Goal: Information Seeking & Learning: Find specific fact

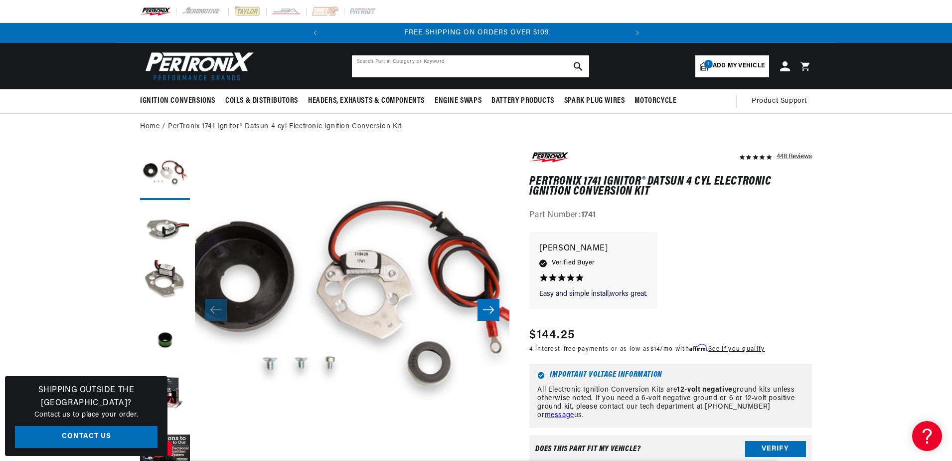
click at [366, 68] on input "text" at bounding box center [470, 66] width 237 height 22
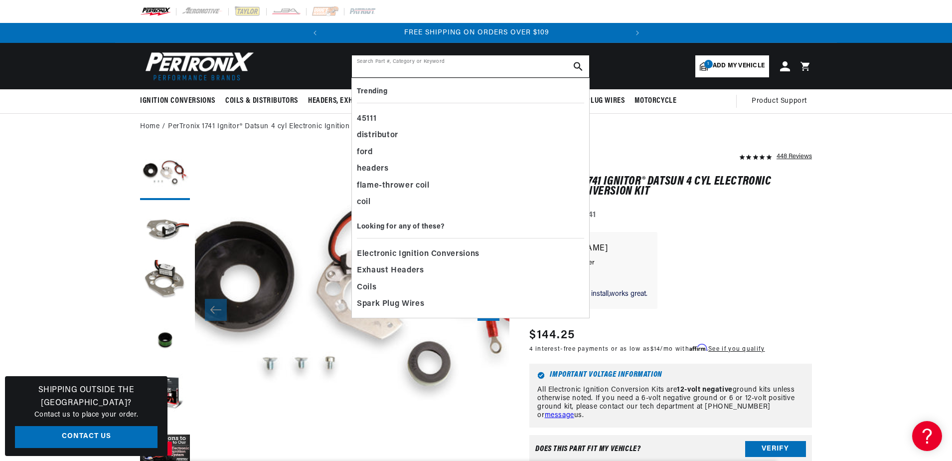
paste input "8562ht"
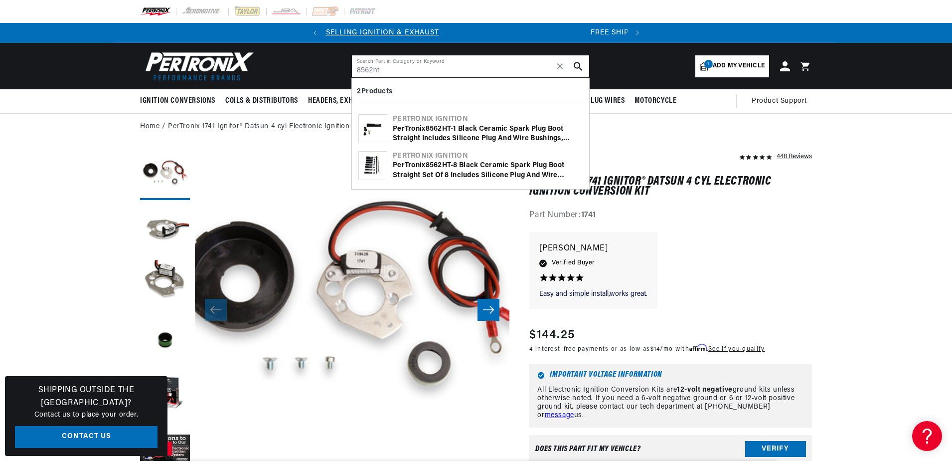
scroll to position [0, 13]
type input "8562ht"
click at [461, 122] on div "Pertronix Ignition" at bounding box center [488, 119] width 190 height 10
click at [444, 129] on b "8562HT" at bounding box center [438, 128] width 25 height 7
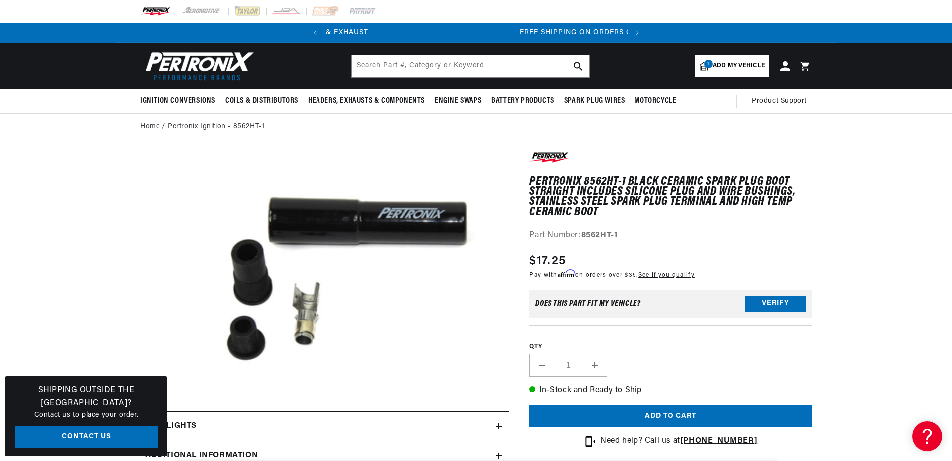
scroll to position [0, 302]
click at [390, 66] on input "text" at bounding box center [470, 66] width 237 height 22
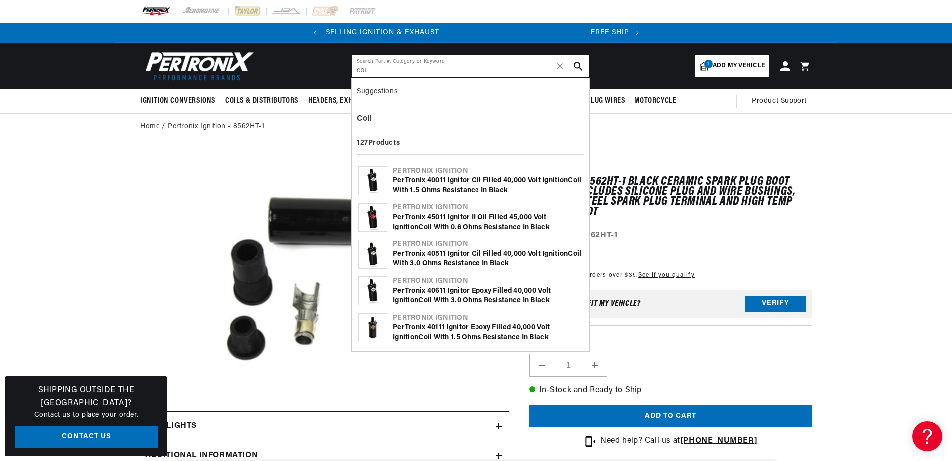
scroll to position [0, 0]
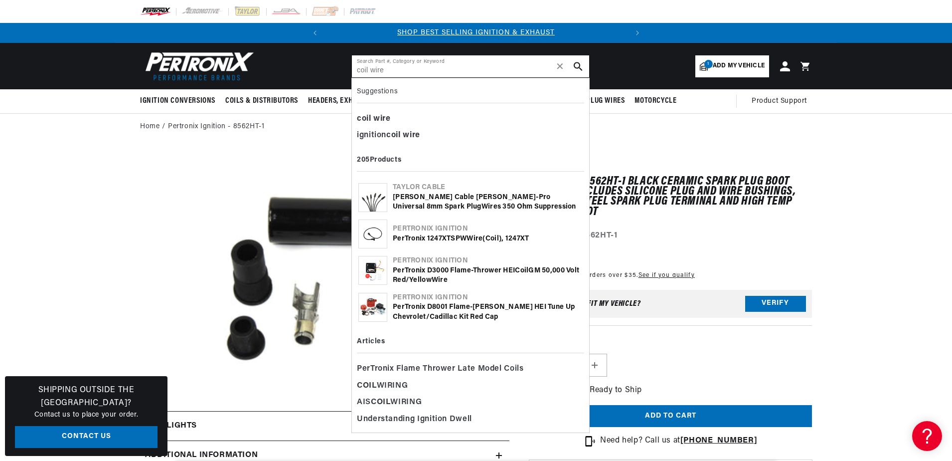
type input "coil wire"
click at [426, 231] on div "Pertronix Ignition" at bounding box center [488, 229] width 190 height 10
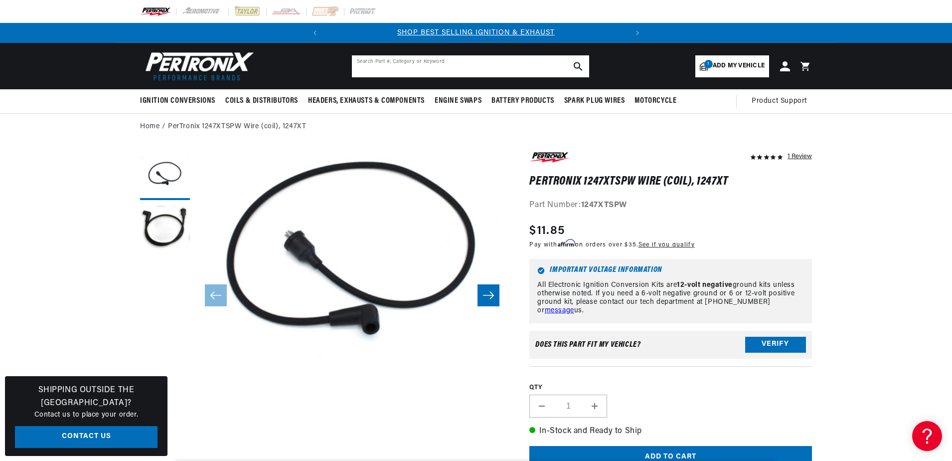
click at [392, 67] on input "text" at bounding box center [470, 66] width 237 height 22
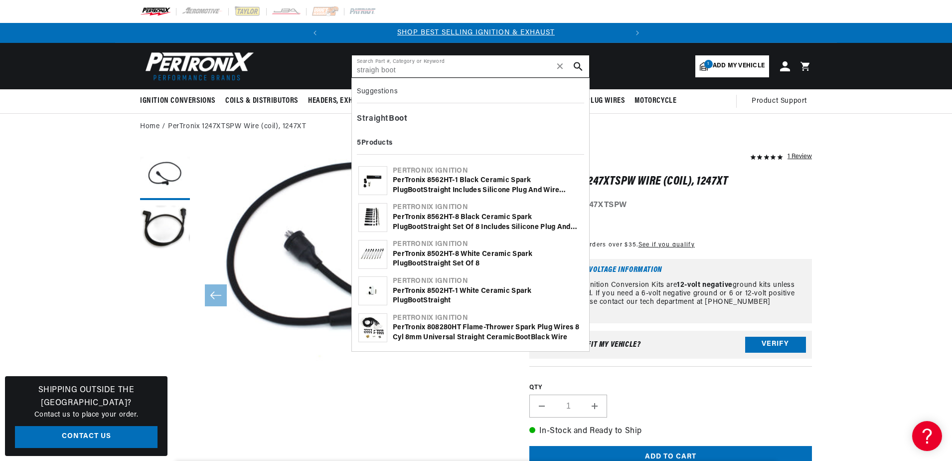
type input "straigh boot"
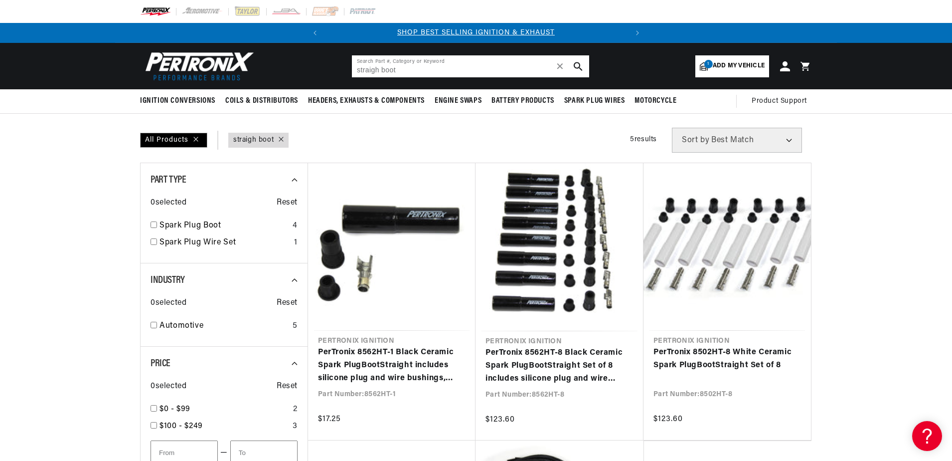
drag, startPoint x: 396, startPoint y: 70, endPoint x: 282, endPoint y: 73, distance: 113.7
click at [283, 73] on header "BETTER SEARCH RESULTS Add your vehicle's year, make, and model to find parts be…" at bounding box center [476, 66] width 722 height 46
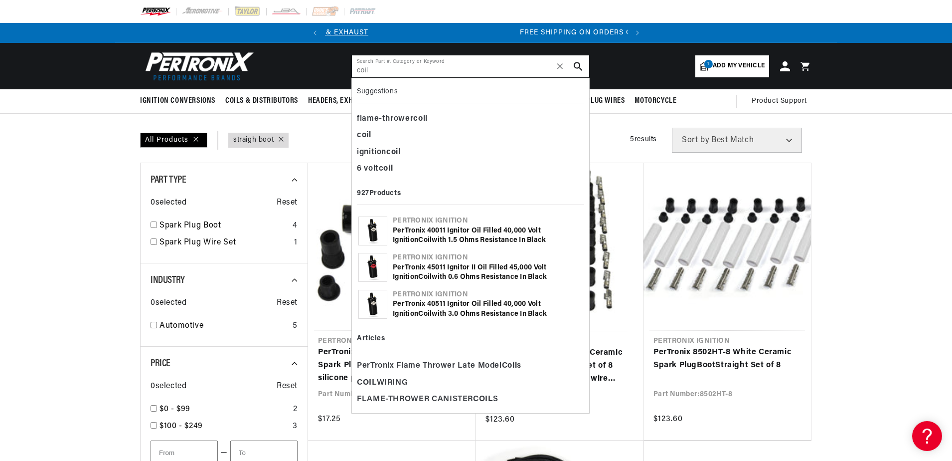
scroll to position [0, 302]
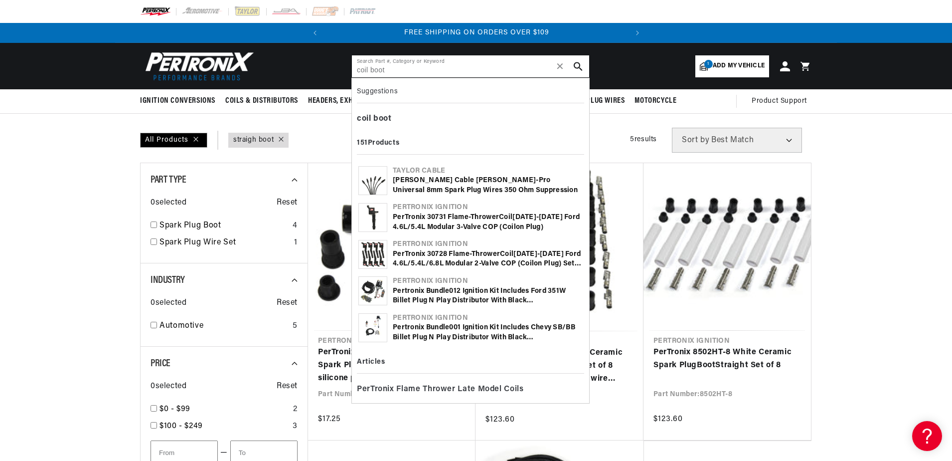
type input "coil boot"
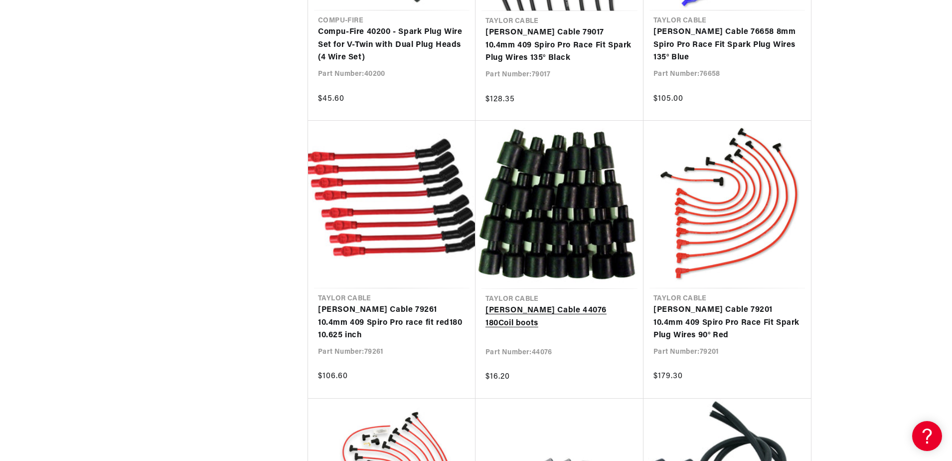
scroll to position [4986, 0]
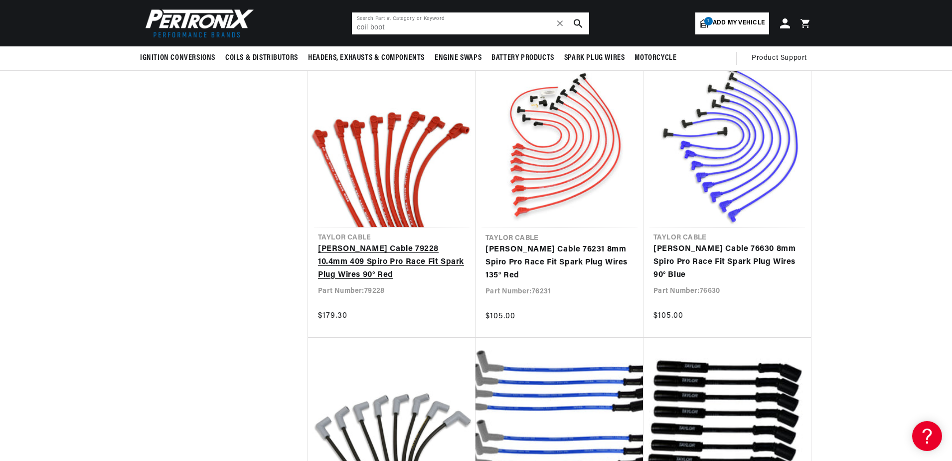
scroll to position [0, 302]
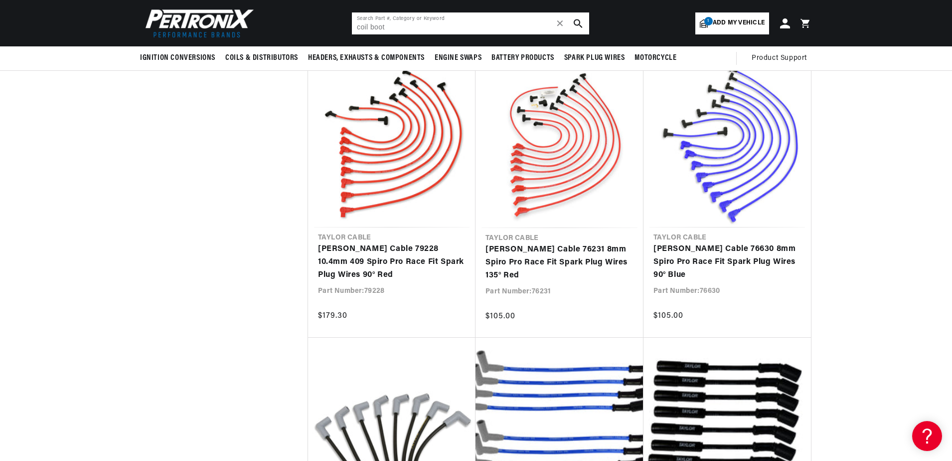
drag, startPoint x: 395, startPoint y: 27, endPoint x: 344, endPoint y: 29, distance: 51.9
click at [357, 27] on input "coil boot" at bounding box center [470, 23] width 237 height 22
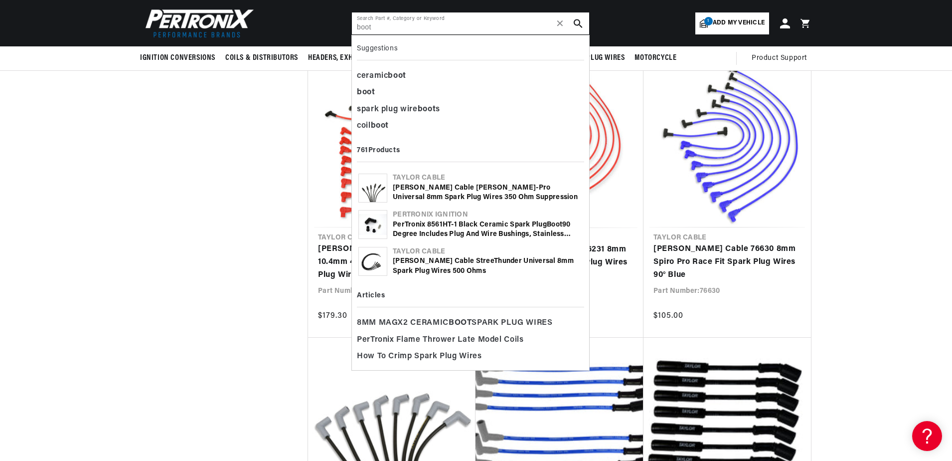
scroll to position [0, 0]
click at [369, 87] on div "boot" at bounding box center [470, 92] width 227 height 17
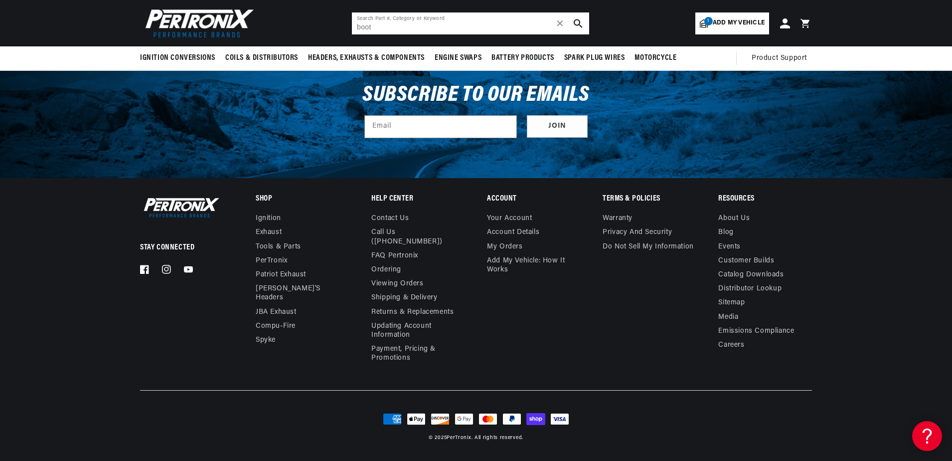
scroll to position [1568, 0]
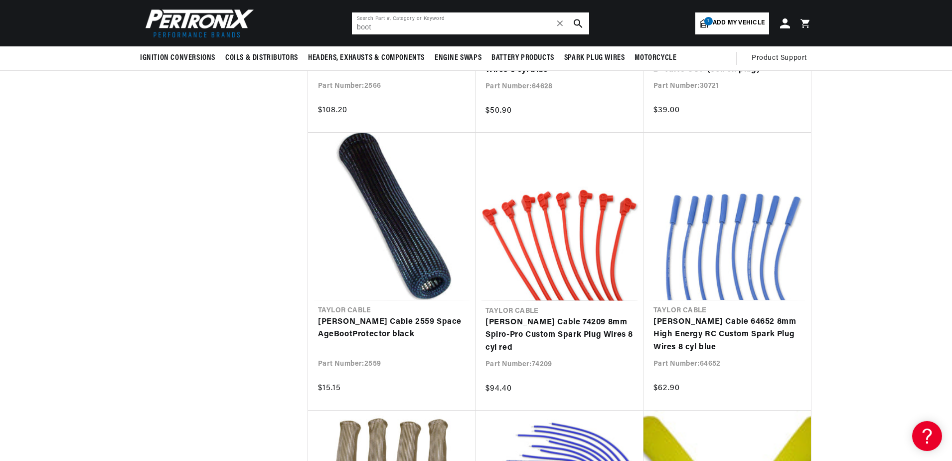
drag, startPoint x: 393, startPoint y: 22, endPoint x: 329, endPoint y: 20, distance: 64.4
click at [331, 20] on header "BETTER SEARCH RESULTS Add your vehicle's year, make, and model to find parts be…" at bounding box center [476, 23] width 722 height 46
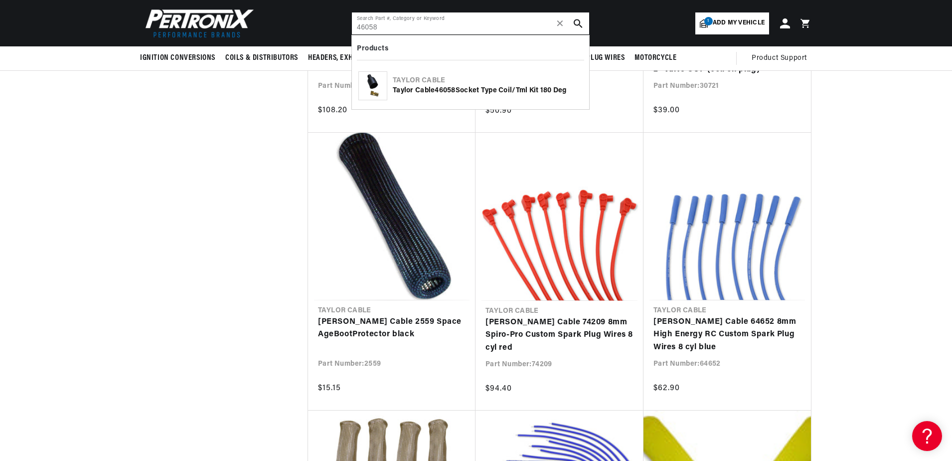
type input "46058"
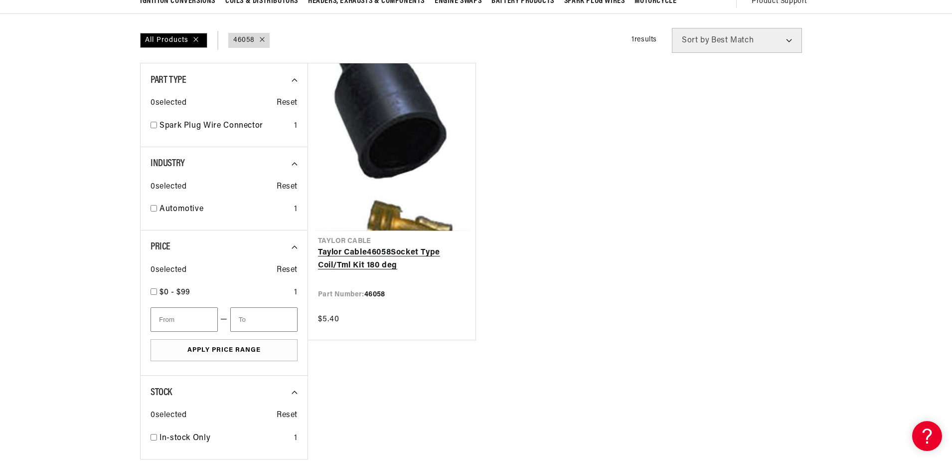
click at [371, 263] on link "Taylor Cable 46058 Socket Type Coil/Tml Kit 180 deg" at bounding box center [392, 258] width 148 height 25
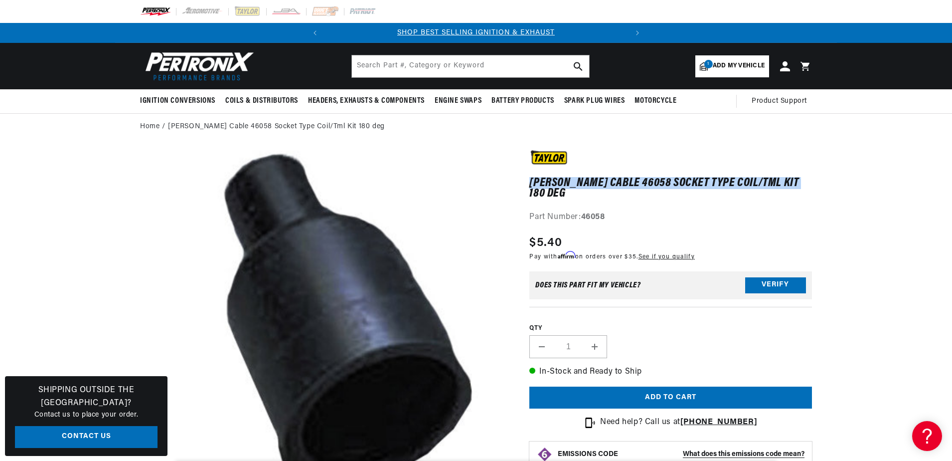
drag, startPoint x: 531, startPoint y: 181, endPoint x: 802, endPoint y: 177, distance: 271.3
click at [802, 177] on div "[PERSON_NAME] Cable 46058 Socket Type Coil/Tml Kit 180 deg [PERSON_NAME] Cable …" at bounding box center [671, 187] width 283 height 74
copy h1 "[PERSON_NAME] Cable 46058 Socket Type Coil/Tml Kit 180 deg"
